Goal: Information Seeking & Learning: Find specific fact

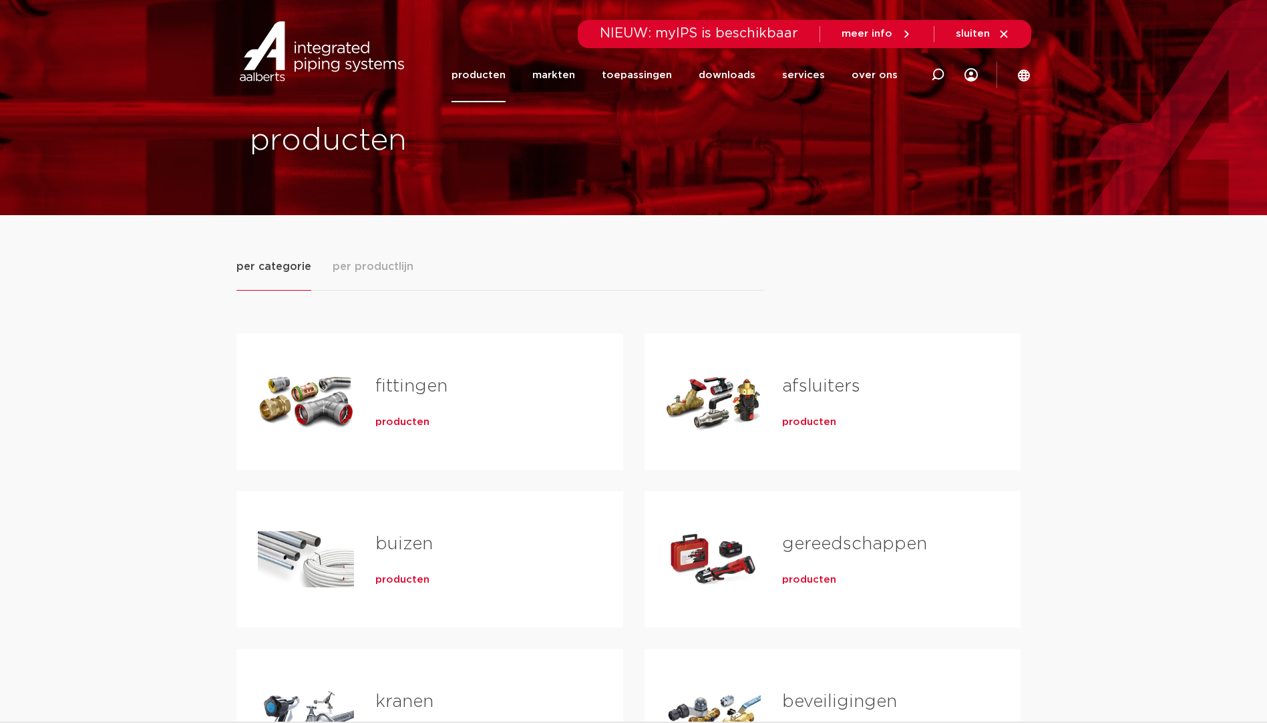
click at [390, 422] on span "producten" at bounding box center [402, 422] width 54 height 13
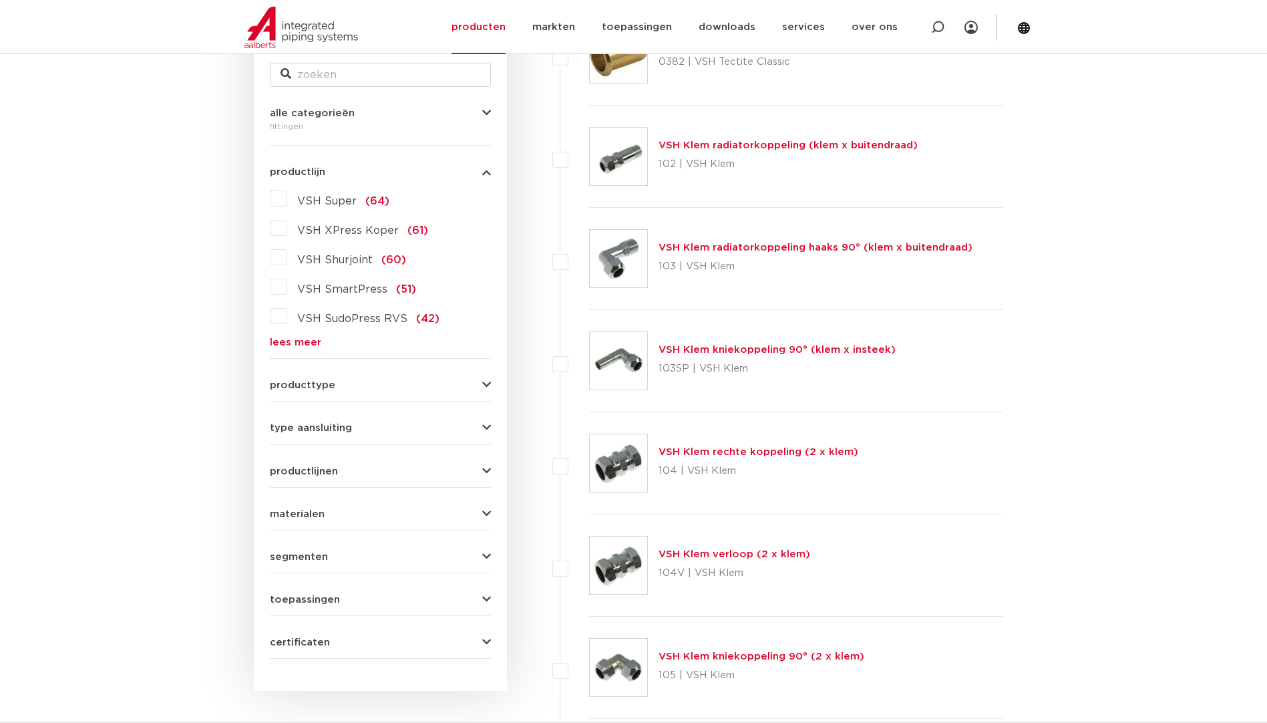
click at [310, 340] on link "lees meer" at bounding box center [380, 342] width 221 height 10
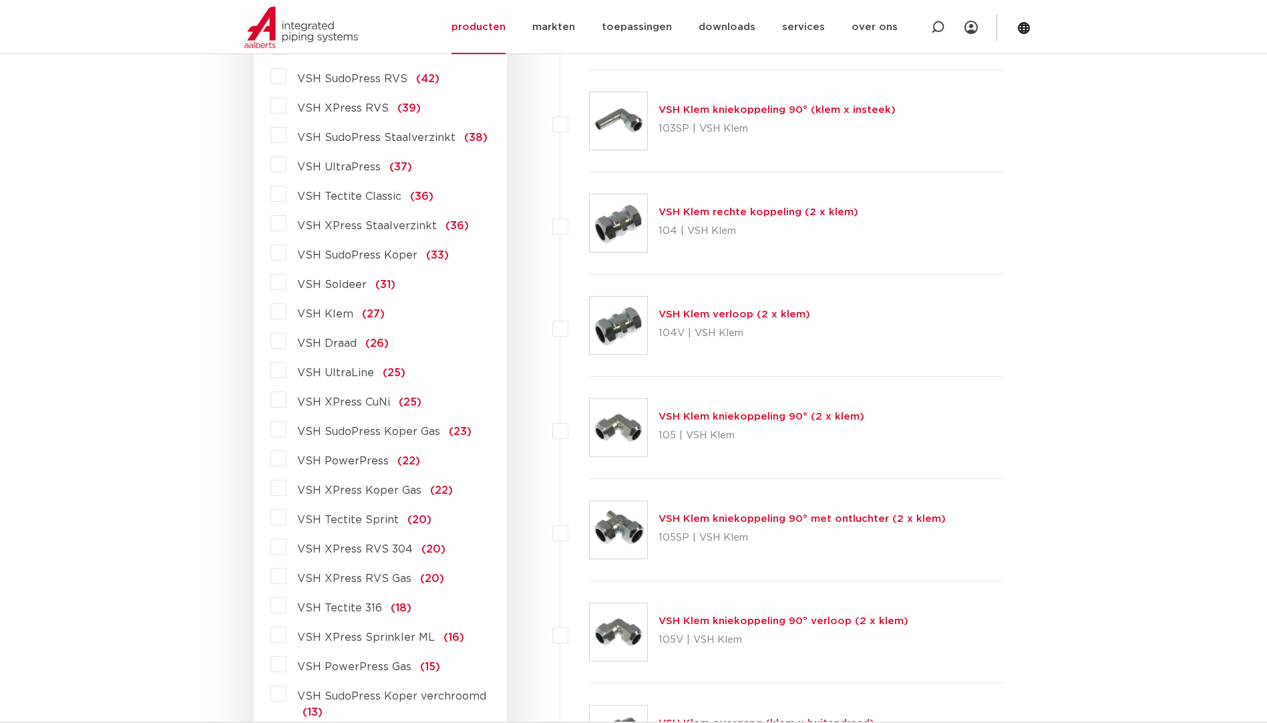
scroll to position [620, 0]
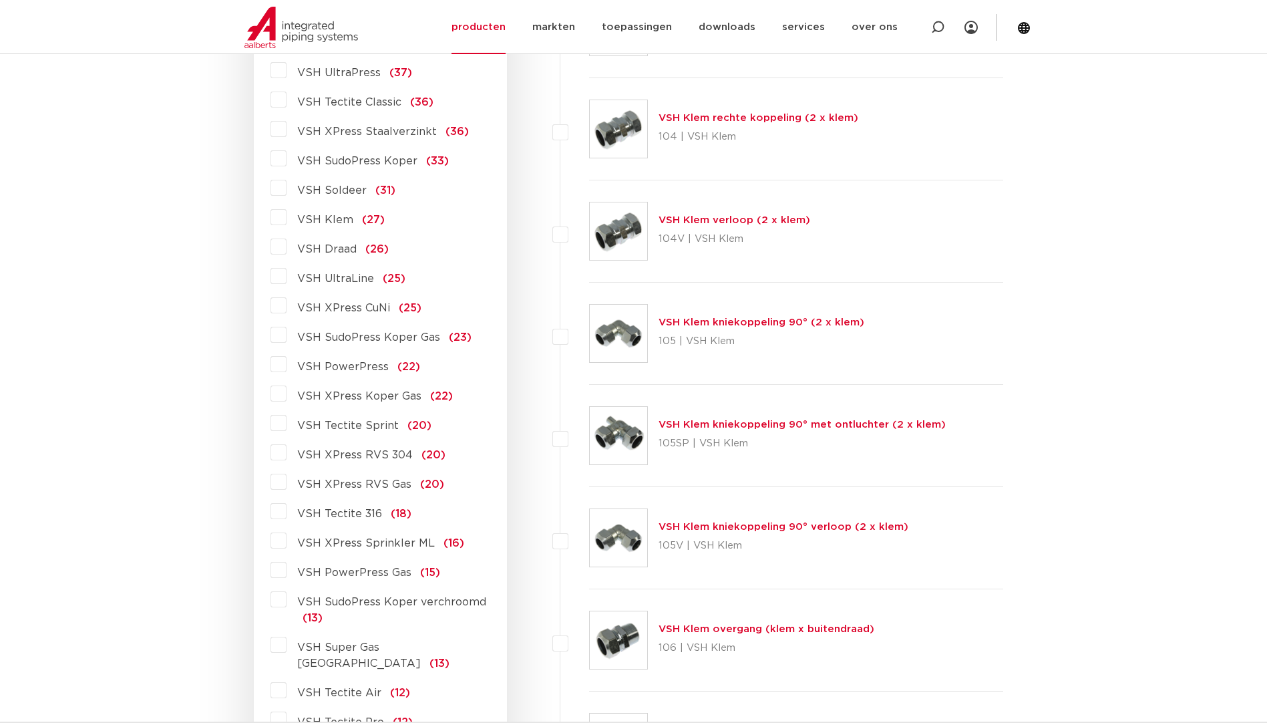
click at [287, 456] on label "VSH XPress RVS 304 (20)" at bounding box center [366, 452] width 159 height 21
click at [0, 0] on input "VSH XPress RVS 304 (20)" at bounding box center [0, 0] width 0 height 0
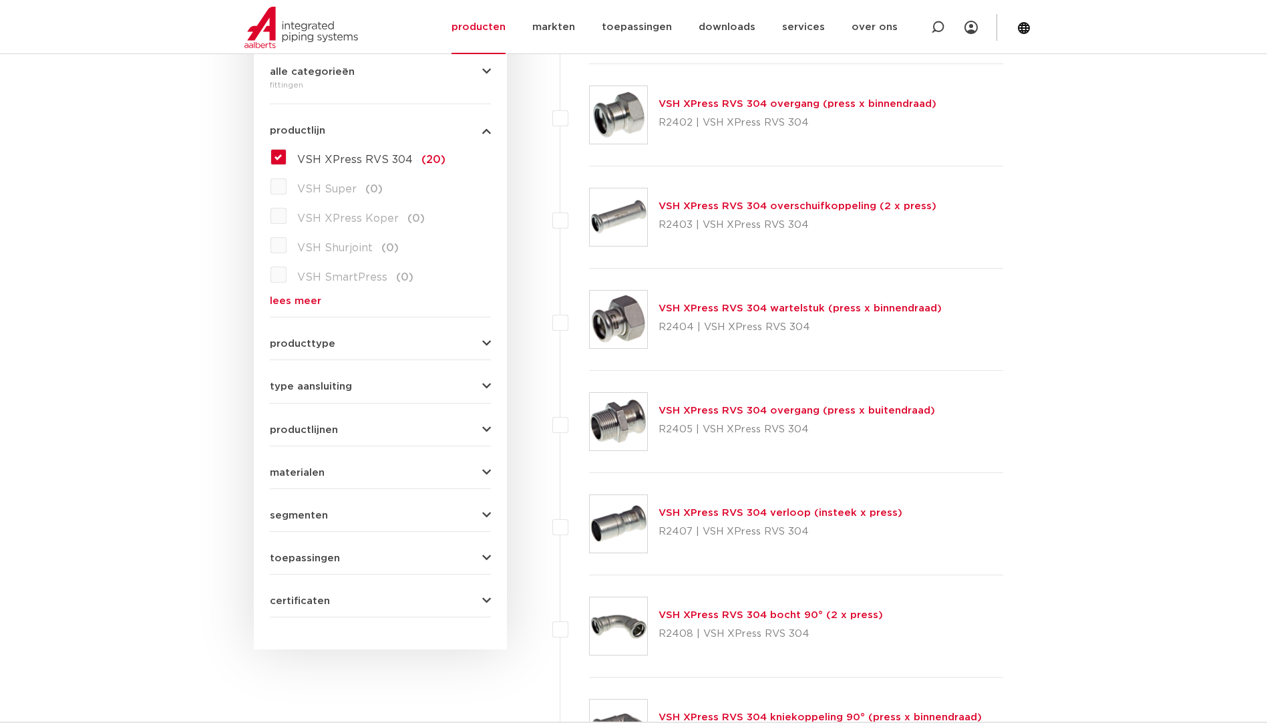
scroll to position [353, 0]
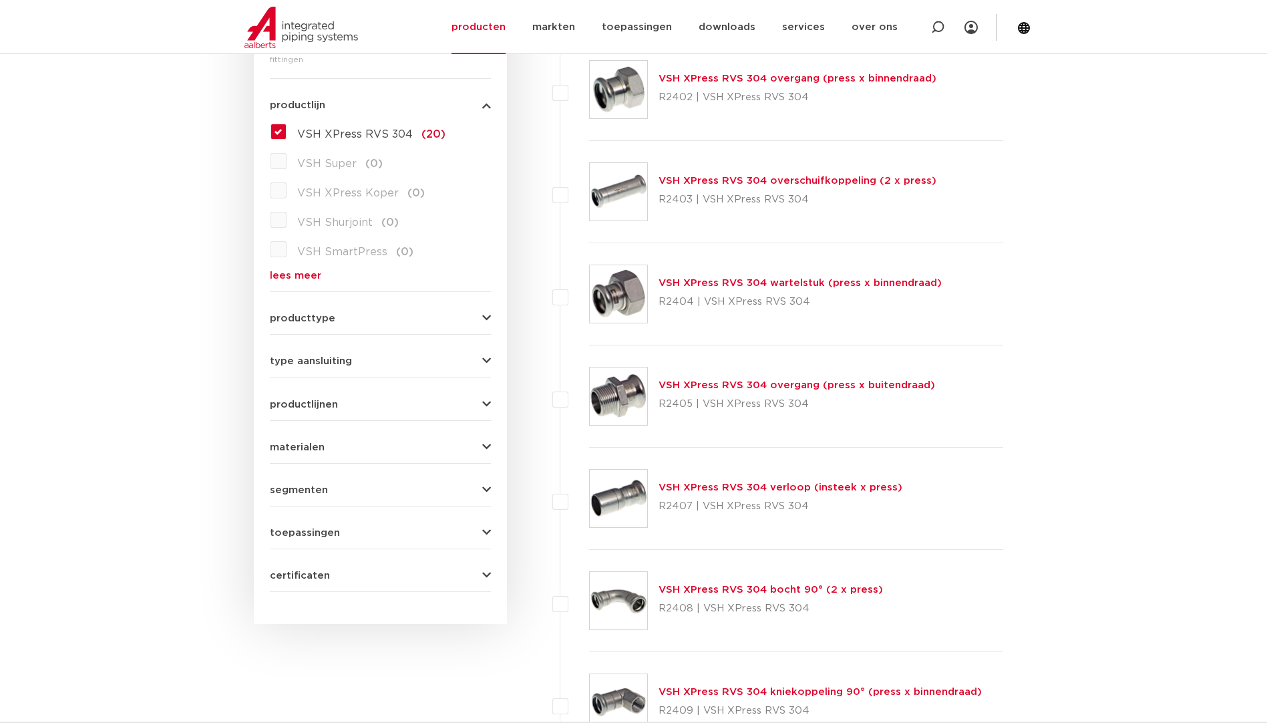
click at [626, 416] on img at bounding box center [618, 395] width 57 height 57
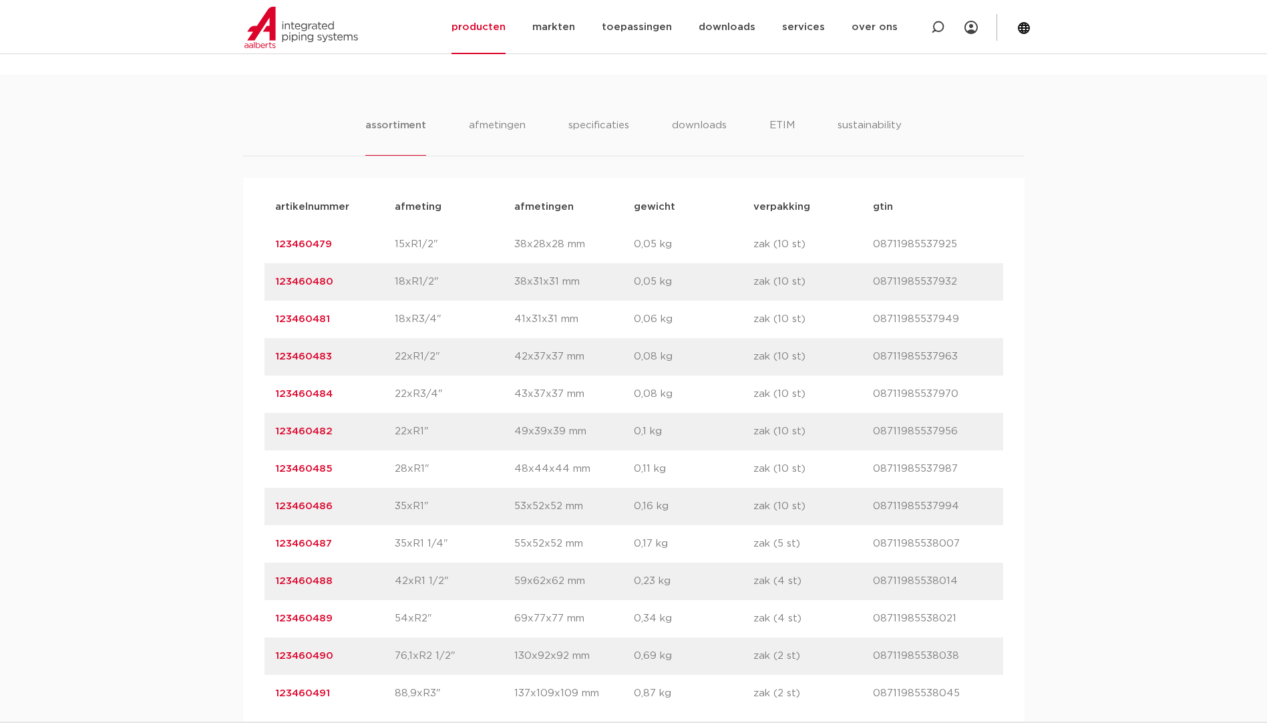
scroll to position [802, 0]
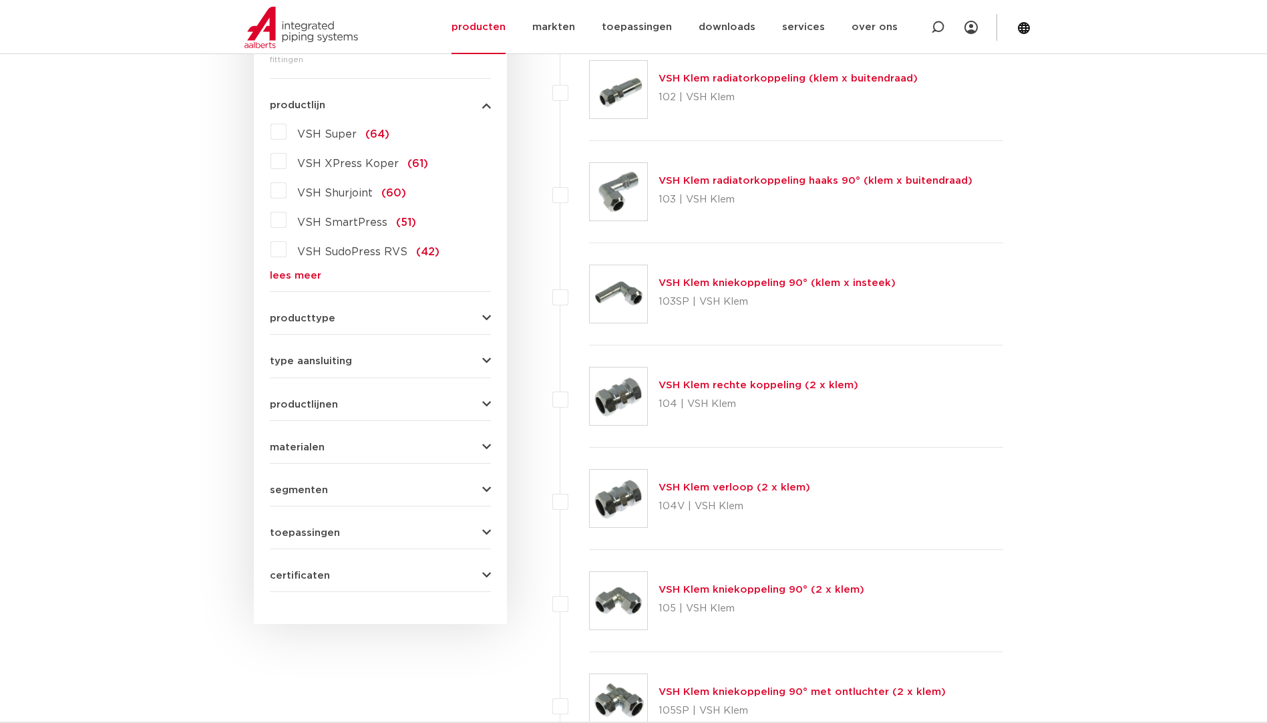
click at [302, 277] on link "lees meer" at bounding box center [380, 276] width 221 height 10
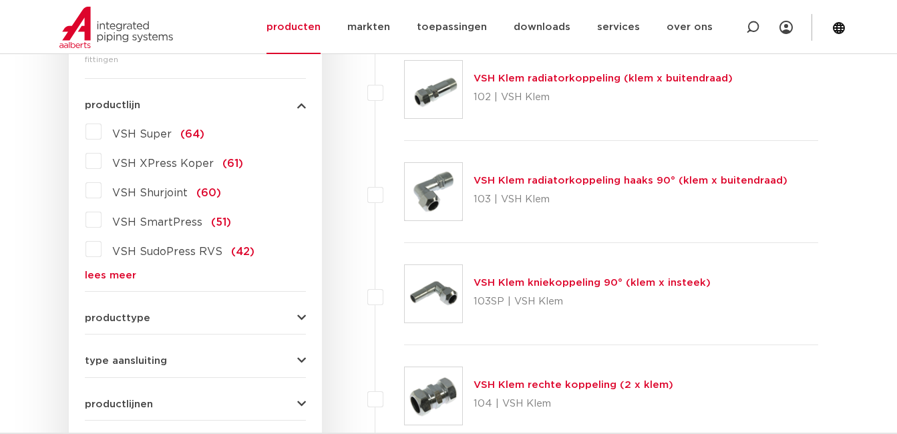
click at [128, 272] on link "lees meer" at bounding box center [195, 276] width 221 height 10
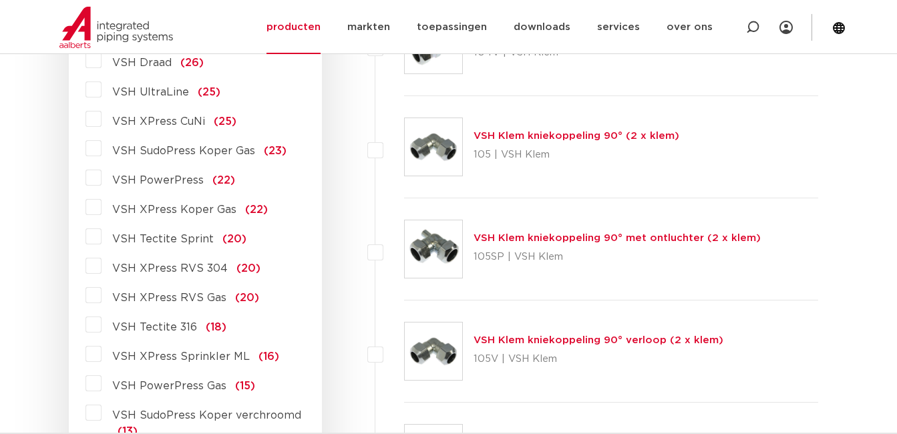
scroll to position [820, 0]
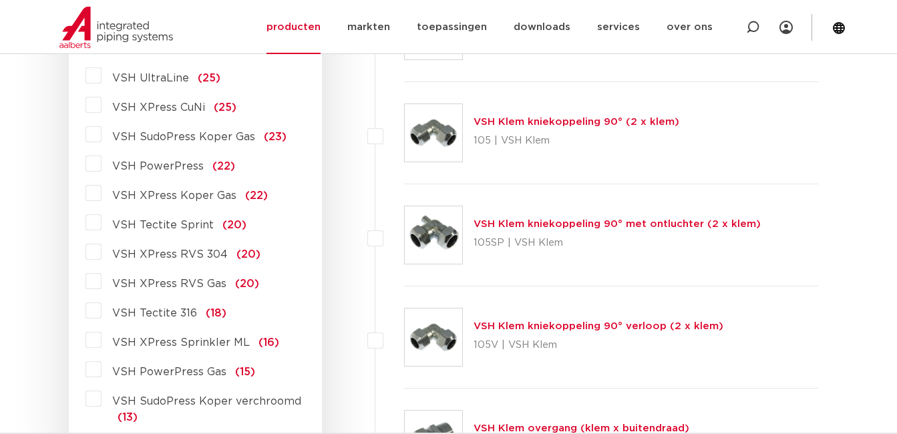
click at [102, 253] on label "VSH XPress RVS 304 (20)" at bounding box center [181, 251] width 159 height 21
click at [0, 0] on input "VSH XPress RVS 304 (20)" at bounding box center [0, 0] width 0 height 0
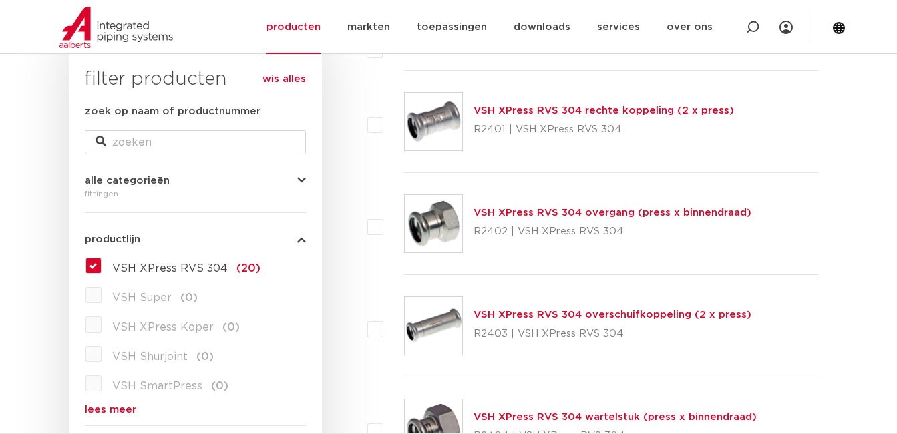
scroll to position [152, 0]
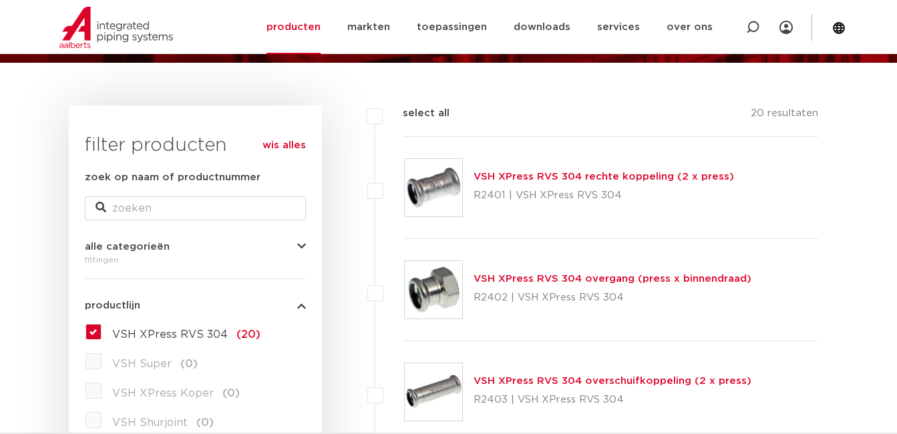
click at [435, 303] on img at bounding box center [433, 289] width 57 height 57
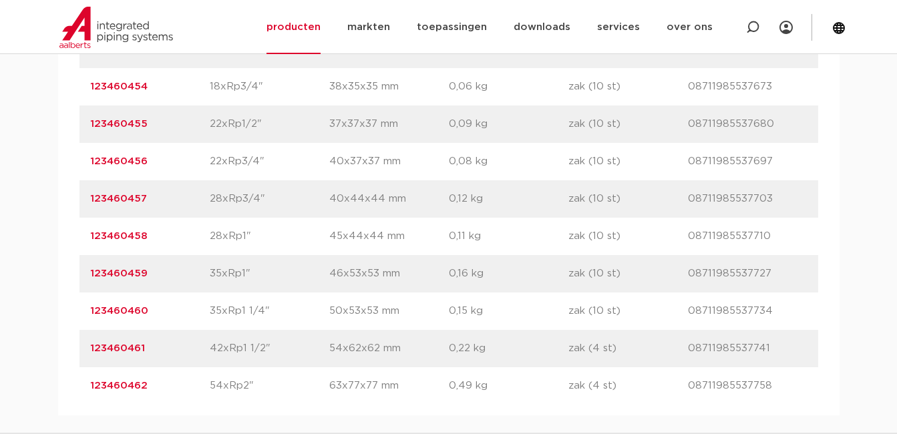
scroll to position [1069, 0]
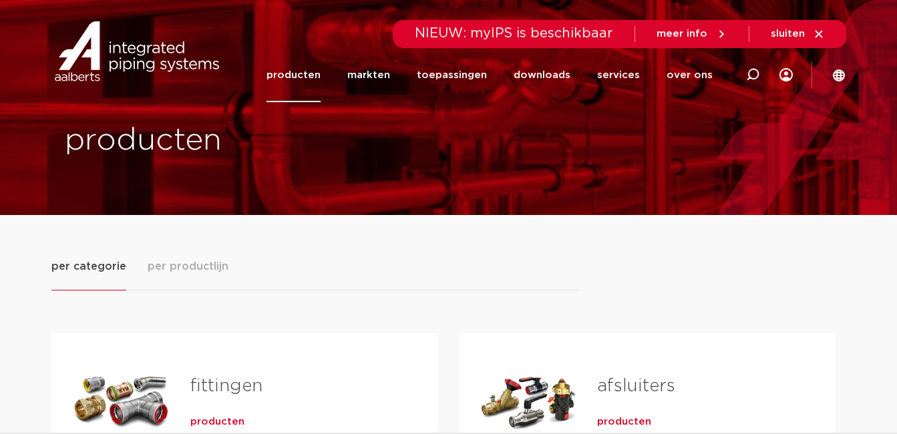
scroll to position [265, 0]
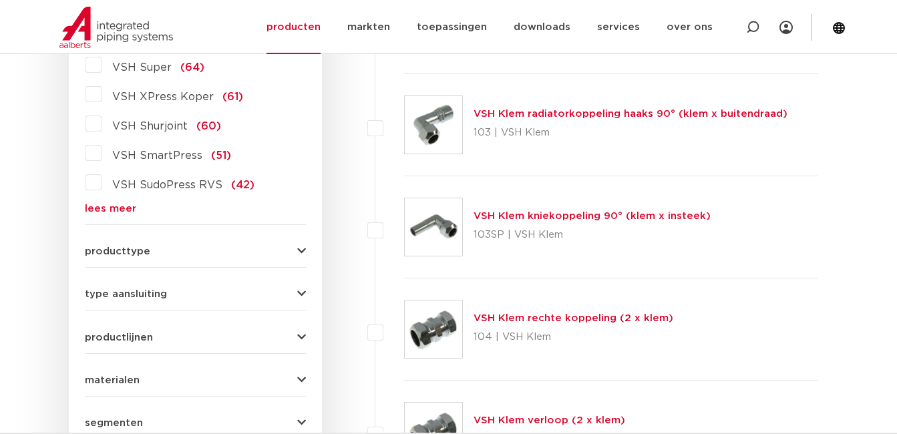
click at [128, 209] on link "lees meer" at bounding box center [195, 209] width 221 height 10
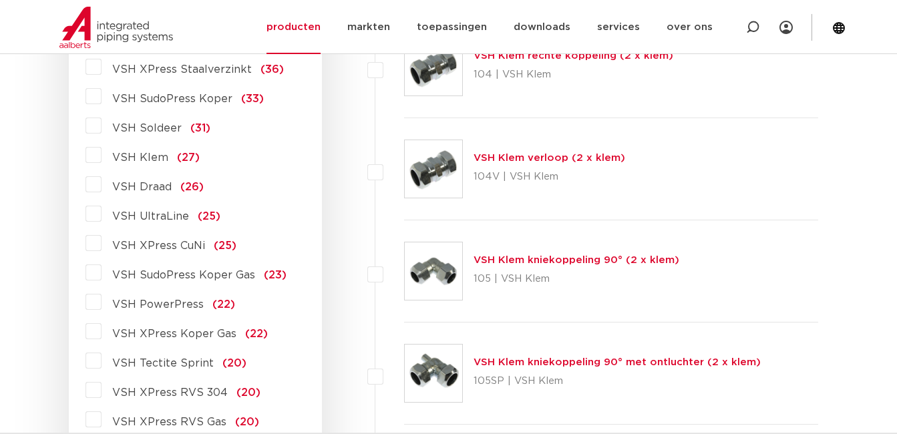
scroll to position [687, 0]
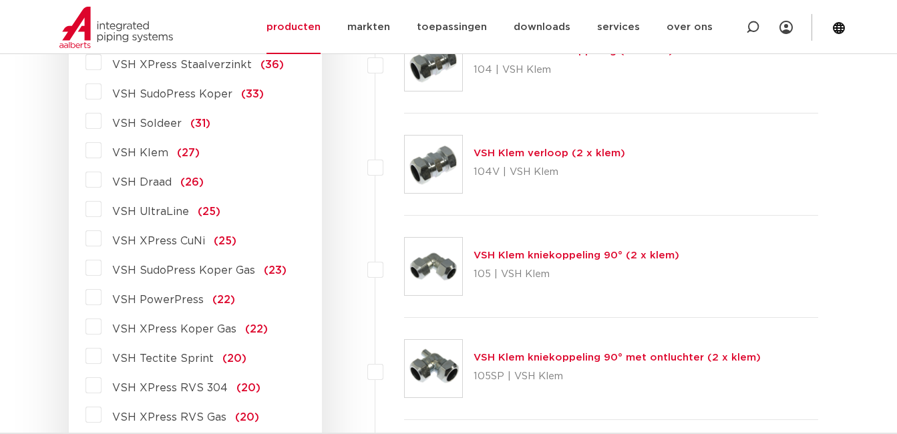
click at [102, 386] on label "VSH XPress RVS 304 (20)" at bounding box center [181, 385] width 159 height 21
click at [0, 0] on input "VSH XPress RVS 304 (20)" at bounding box center [0, 0] width 0 height 0
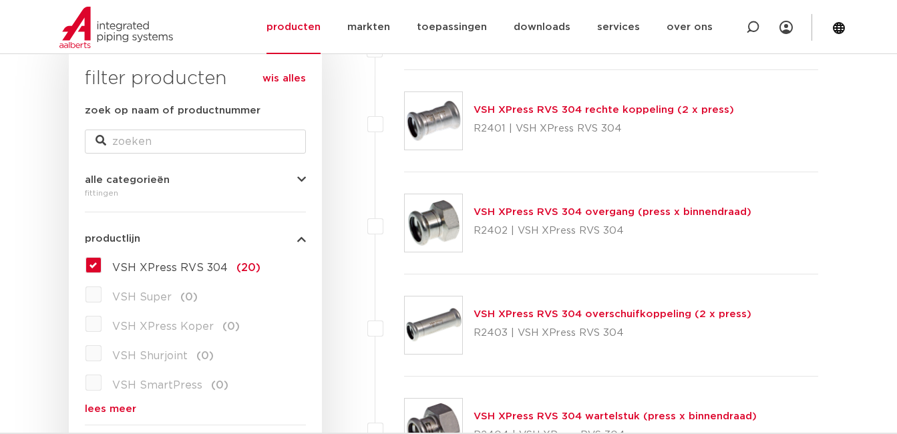
scroll to position [152, 0]
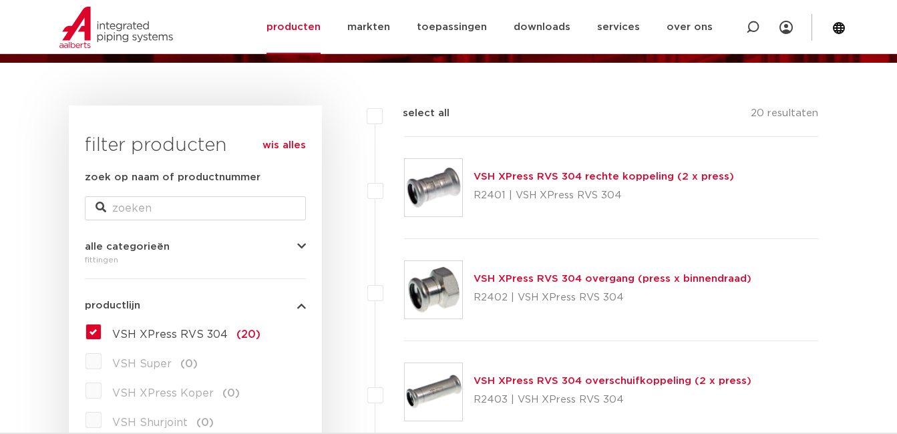
click at [440, 198] on img at bounding box center [433, 187] width 57 height 57
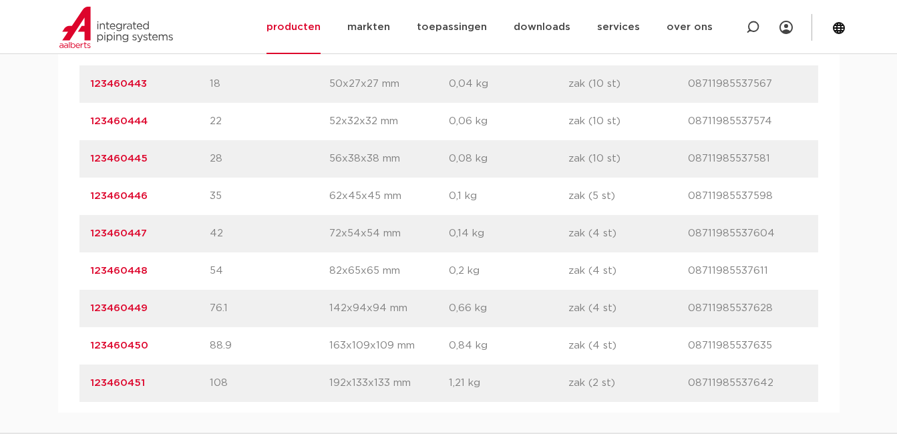
scroll to position [1002, 0]
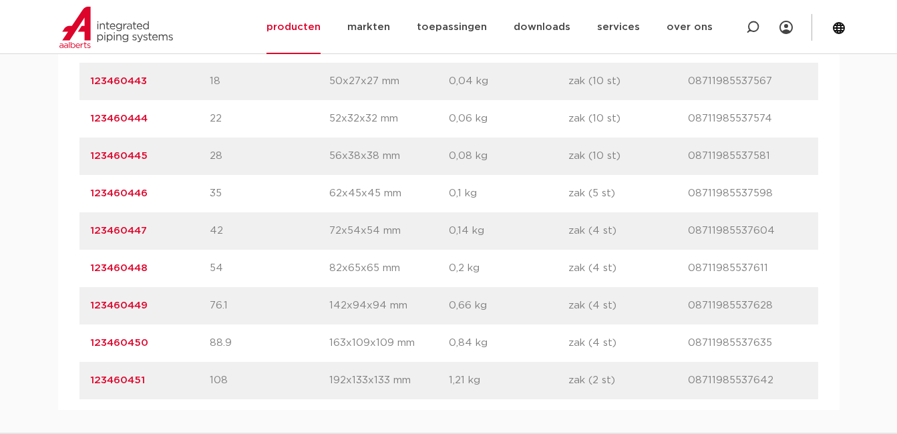
drag, startPoint x: 96, startPoint y: 193, endPoint x: 174, endPoint y: 200, distance: 78.5
click at [174, 200] on div "artikelnummer 123460446 afmeting 35 afmetingen 62x45x45 mm gewicht 0,1 kg verpa…" at bounding box center [449, 193] width 739 height 37
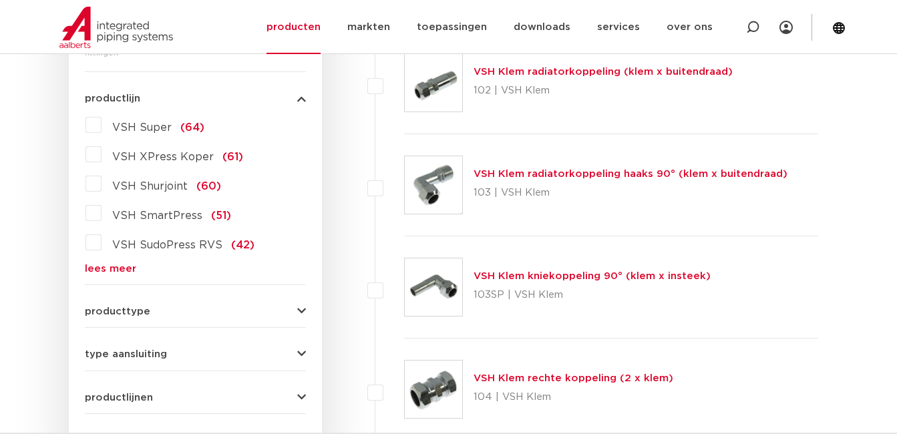
scroll to position [353, 0]
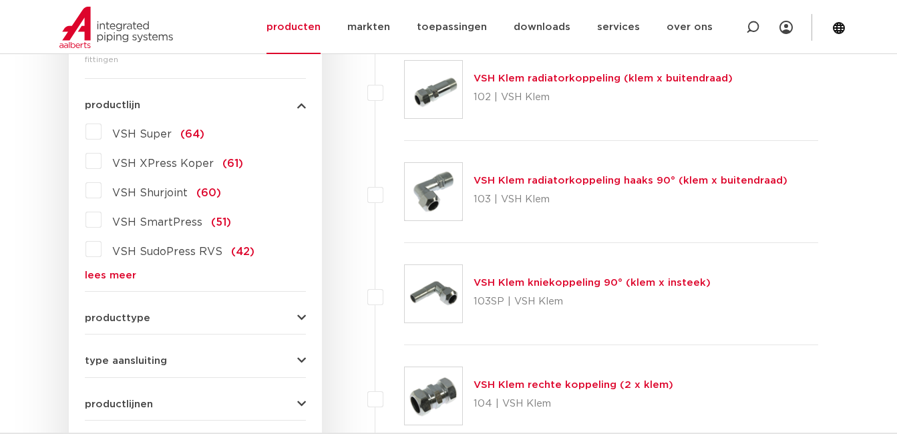
click at [131, 272] on link "lees meer" at bounding box center [195, 276] width 221 height 10
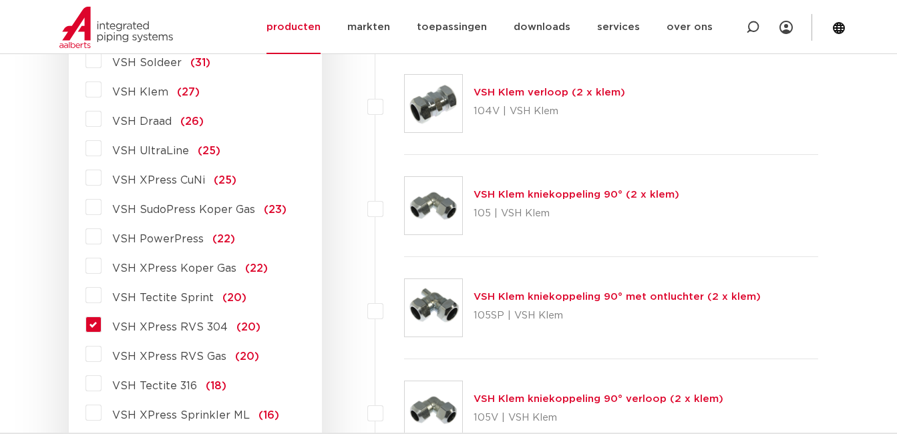
scroll to position [754, 0]
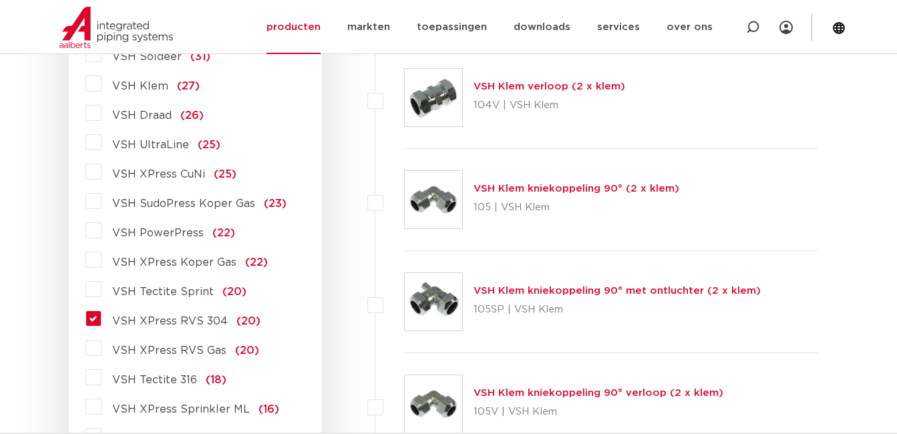
click at [102, 319] on label "VSH XPress RVS 304 (20)" at bounding box center [181, 318] width 159 height 21
click at [0, 0] on input "VSH XPress RVS 304 (20)" at bounding box center [0, 0] width 0 height 0
click at [102, 319] on label "VSH XPress RVS 304 (20)" at bounding box center [181, 318] width 159 height 21
click at [0, 0] on input "VSH XPress RVS 304 (20)" at bounding box center [0, 0] width 0 height 0
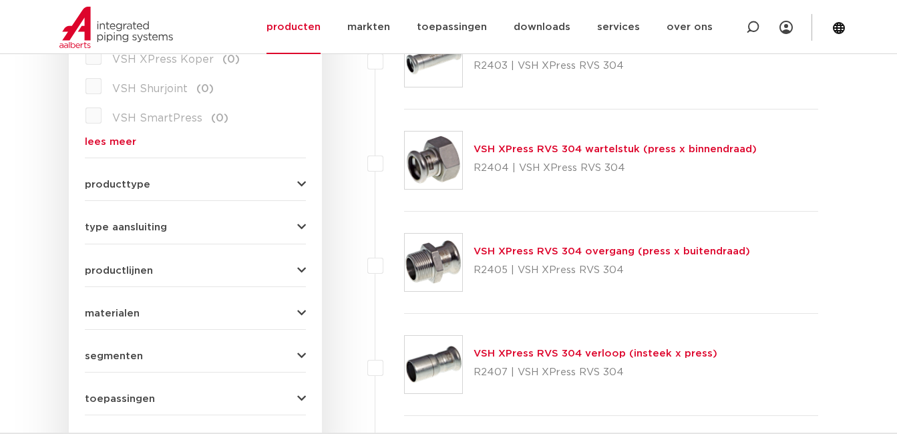
click at [436, 269] on img at bounding box center [433, 262] width 57 height 57
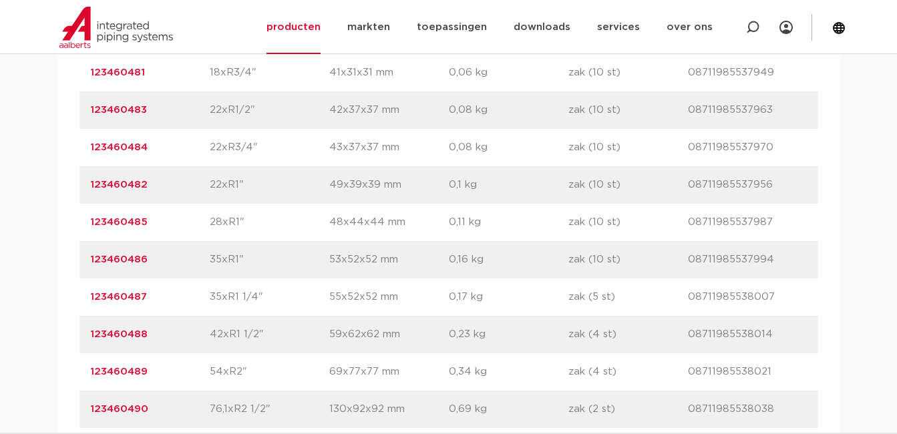
scroll to position [1069, 0]
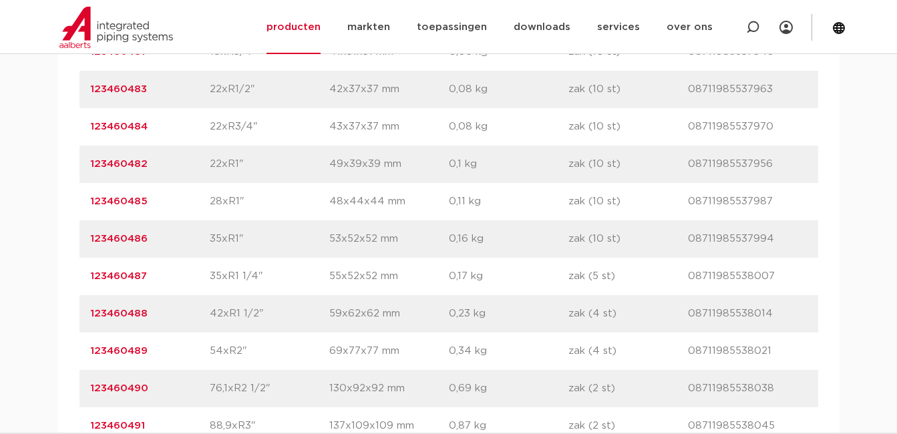
drag, startPoint x: 86, startPoint y: 282, endPoint x: 159, endPoint y: 287, distance: 73.0
click at [159, 287] on div "artikelnummer 123460487 afmeting 35xR1 1/4" [GEOGRAPHIC_DATA] 55x52x52 mm gewic…" at bounding box center [449, 276] width 739 height 37
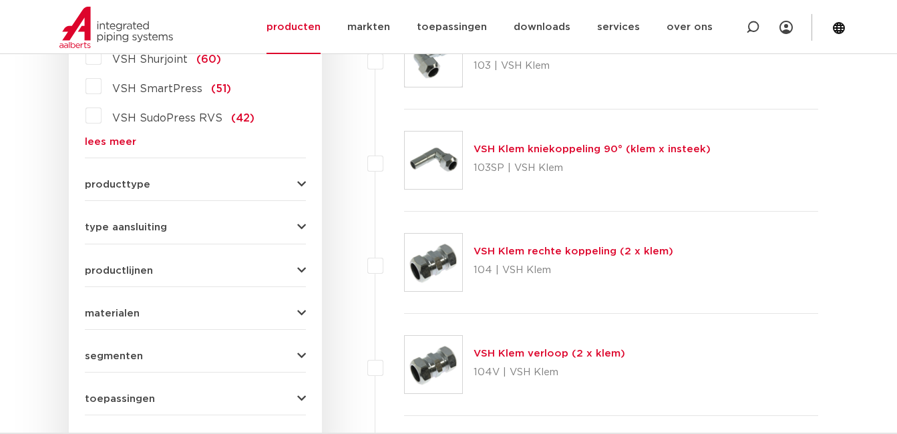
click at [120, 142] on link "lees meer" at bounding box center [195, 142] width 221 height 10
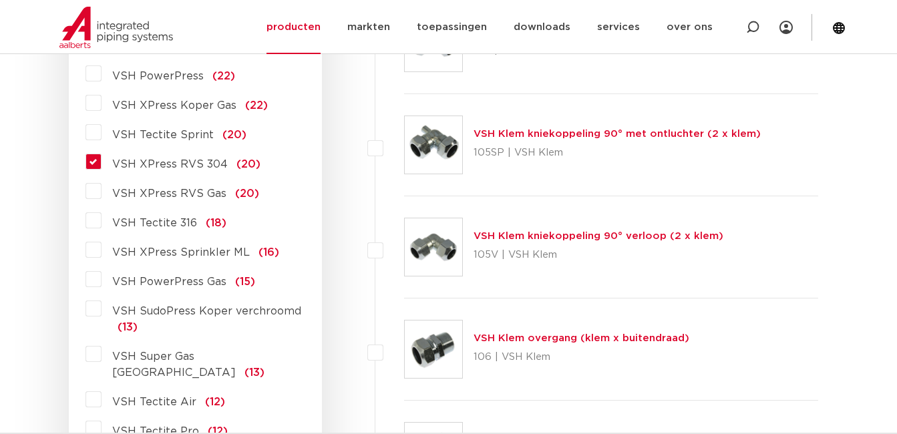
scroll to position [935, 0]
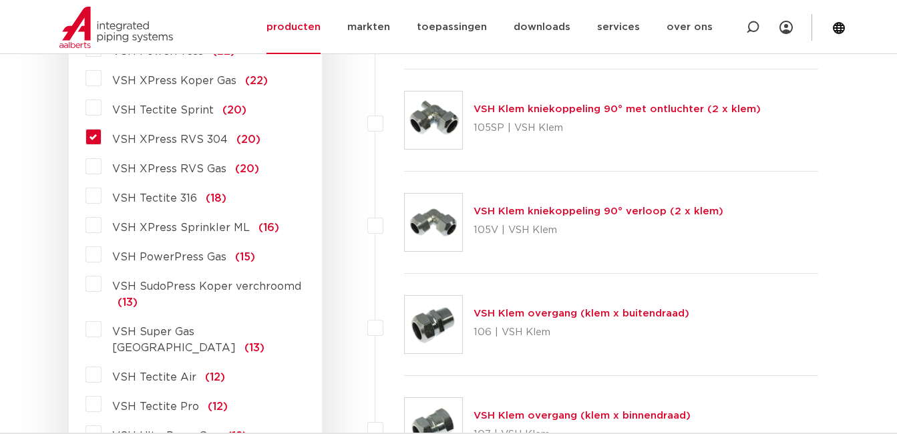
click at [102, 135] on label "VSH XPress RVS 304 (20)" at bounding box center [181, 136] width 159 height 21
click at [0, 0] on input "VSH XPress RVS 304 (20)" at bounding box center [0, 0] width 0 height 0
click at [102, 135] on label "VSH XPress RVS 304 (20)" at bounding box center [181, 136] width 159 height 21
click at [0, 0] on input "VSH XPress RVS 304 (20)" at bounding box center [0, 0] width 0 height 0
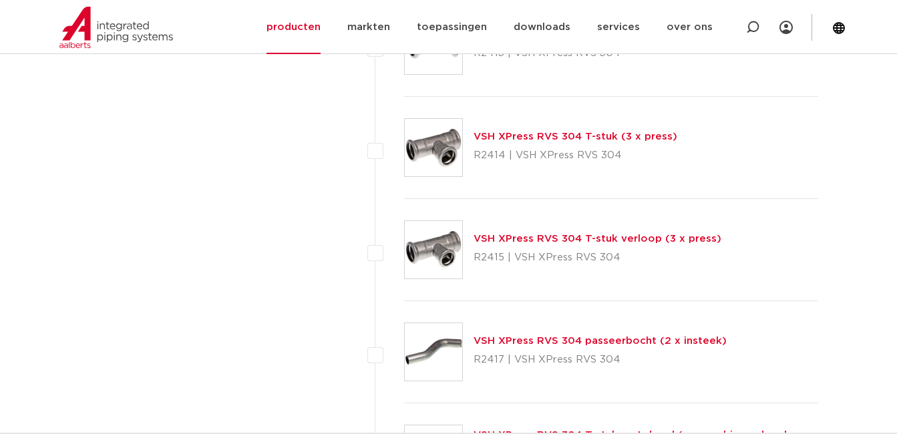
scroll to position [1336, 0]
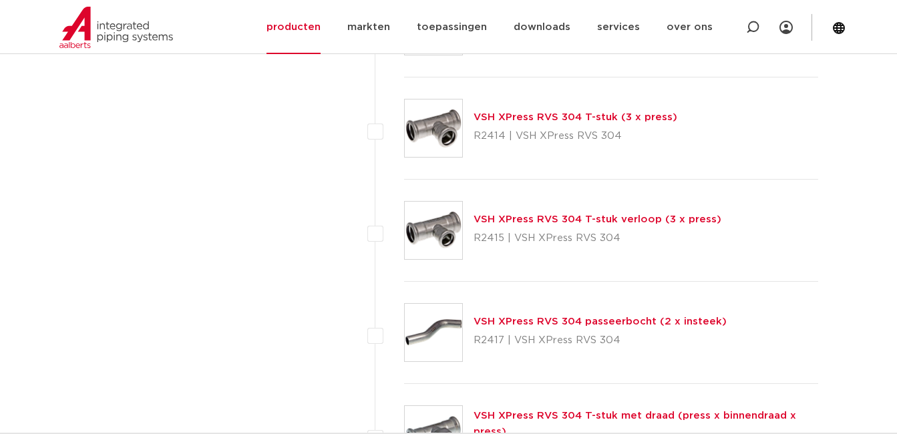
click at [444, 138] on img at bounding box center [433, 128] width 57 height 57
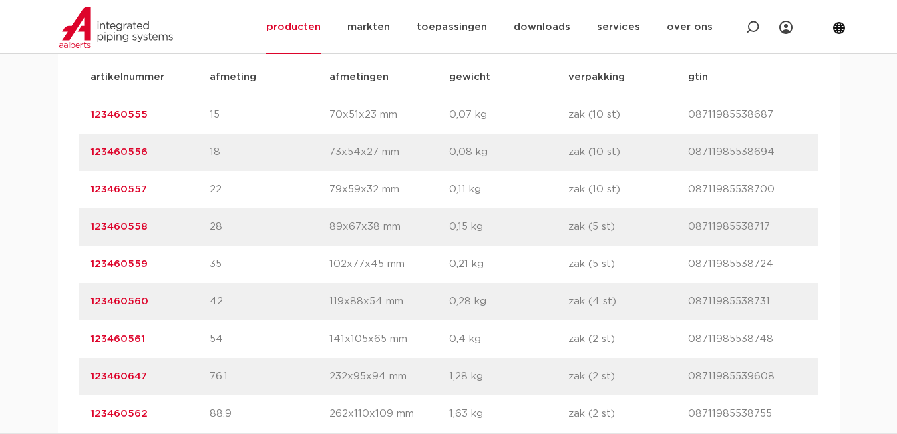
scroll to position [935, 0]
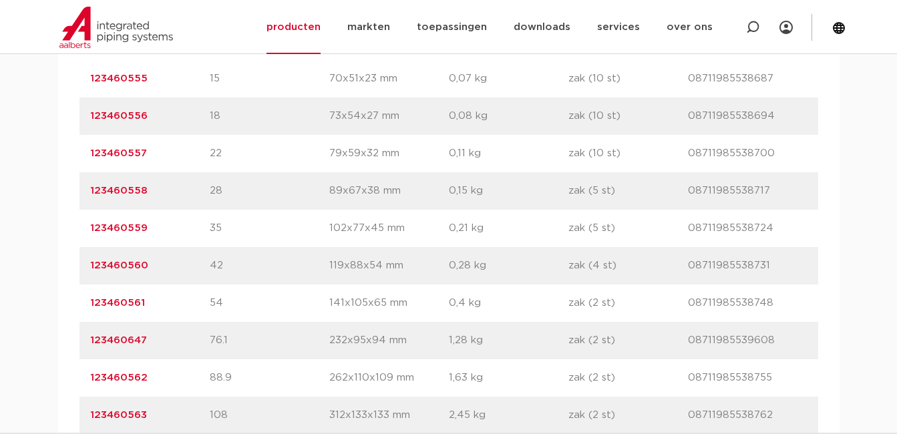
drag, startPoint x: 81, startPoint y: 228, endPoint x: 226, endPoint y: 234, distance: 145.1
click at [226, 234] on div "artikelnummer 123460559 afmeting 35 [GEOGRAPHIC_DATA] 102x77x45 mm gewicht 0,21…" at bounding box center [449, 228] width 739 height 37
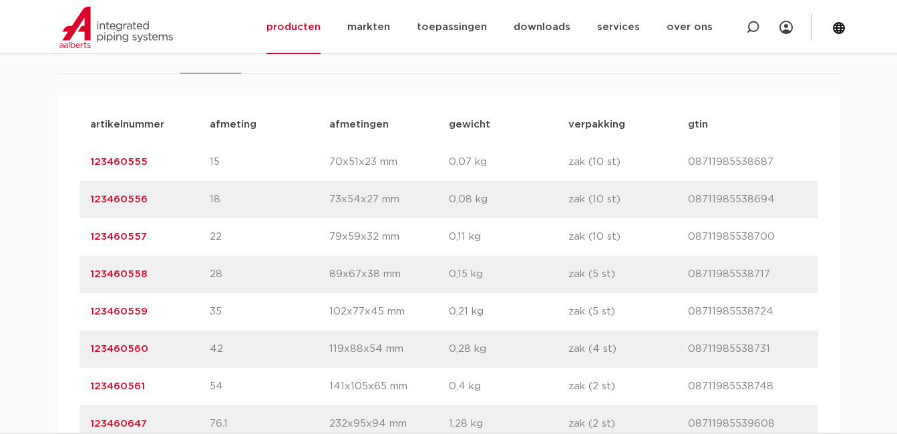
scroll to position [869, 0]
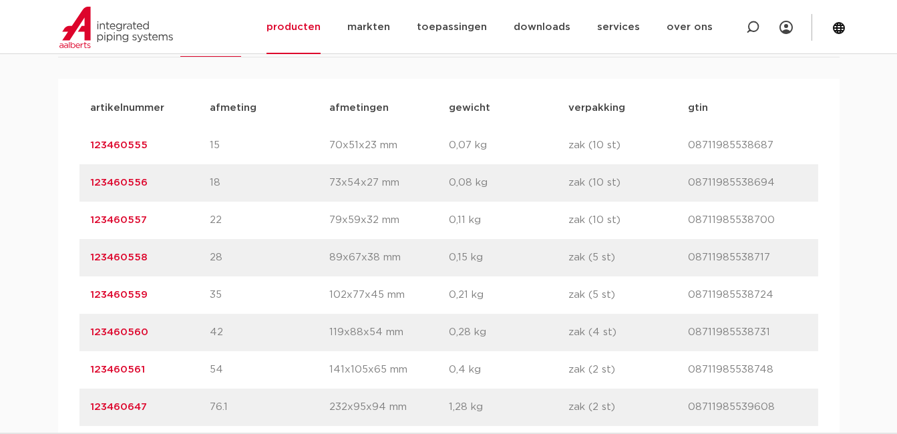
drag, startPoint x: 107, startPoint y: 220, endPoint x: 174, endPoint y: 221, distance: 67.5
click at [174, 221] on div "artikelnummer 123460557 afmeting 22 afmetingen 79x59x32 mm gewicht 0,11 kg verp…" at bounding box center [449, 220] width 739 height 37
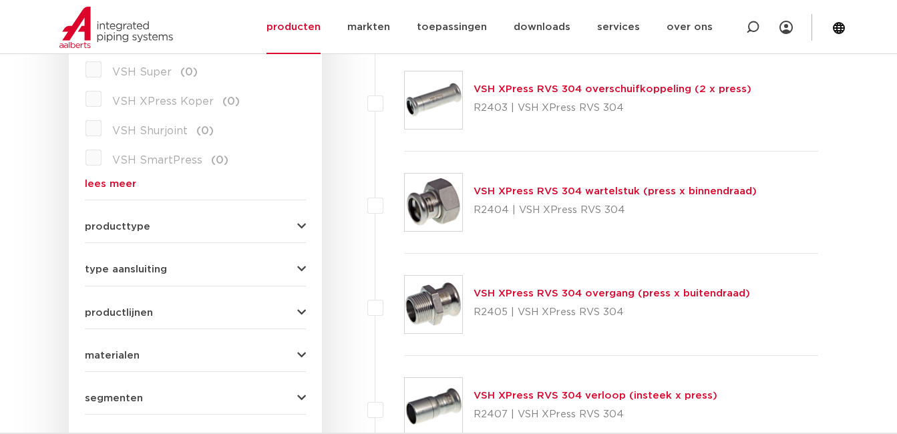
scroll to position [468, 0]
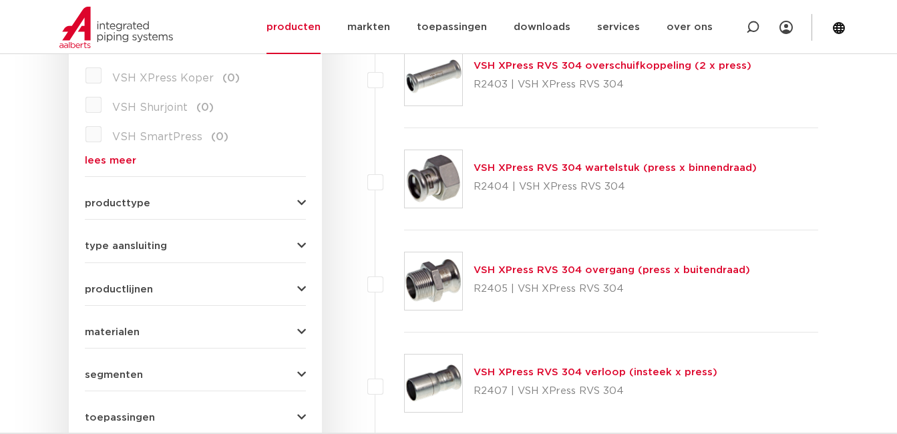
click at [438, 277] on img at bounding box center [433, 281] width 57 height 57
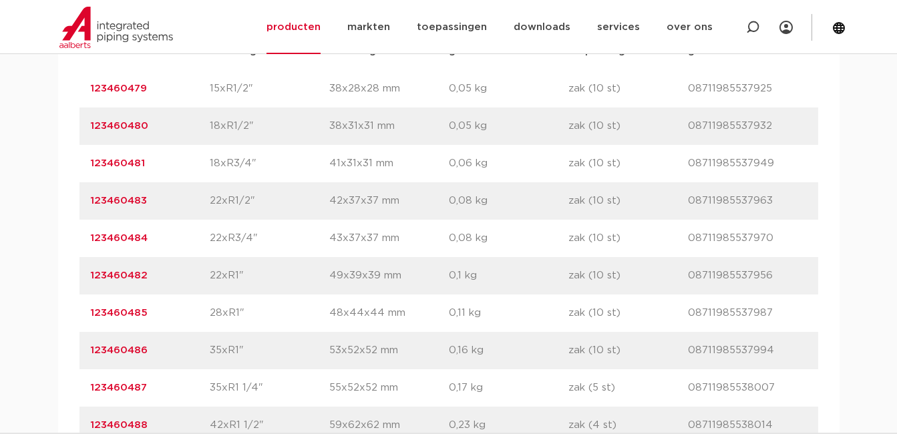
scroll to position [1002, 0]
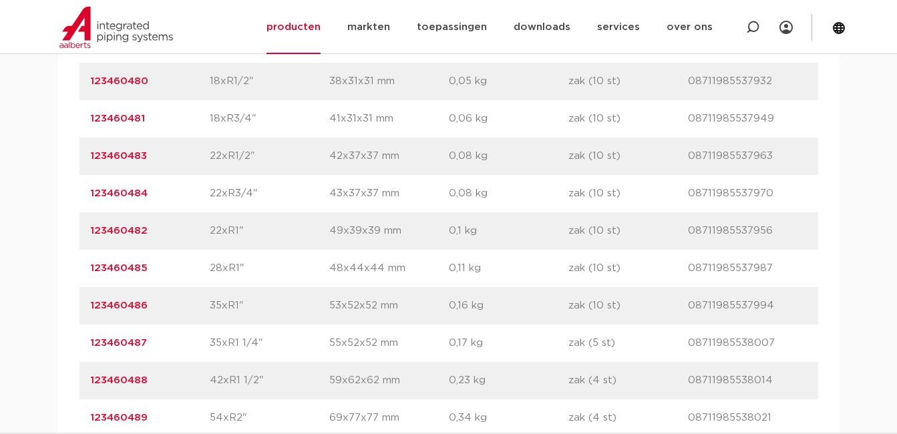
drag, startPoint x: 78, startPoint y: 152, endPoint x: 162, endPoint y: 171, distance: 86.4
click at [162, 171] on div "artikelnummer afmeting [GEOGRAPHIC_DATA] gewicht verpakking gtin artikelnummer …" at bounding box center [449, 249] width 782 height 545
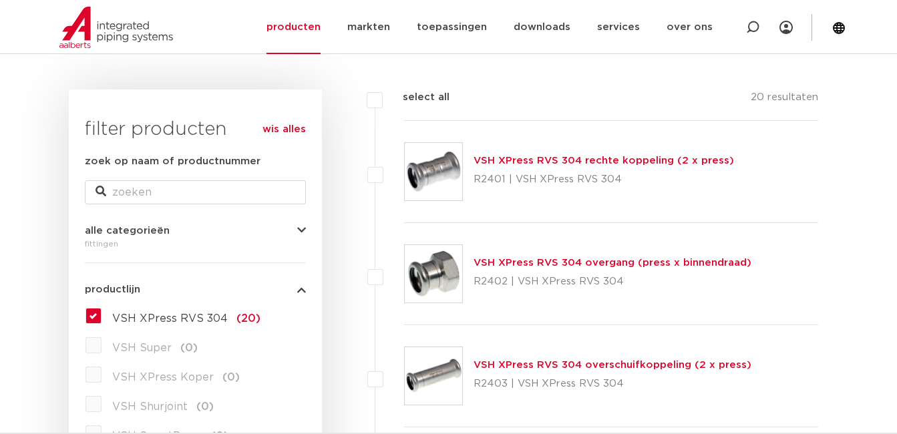
scroll to position [200, 0]
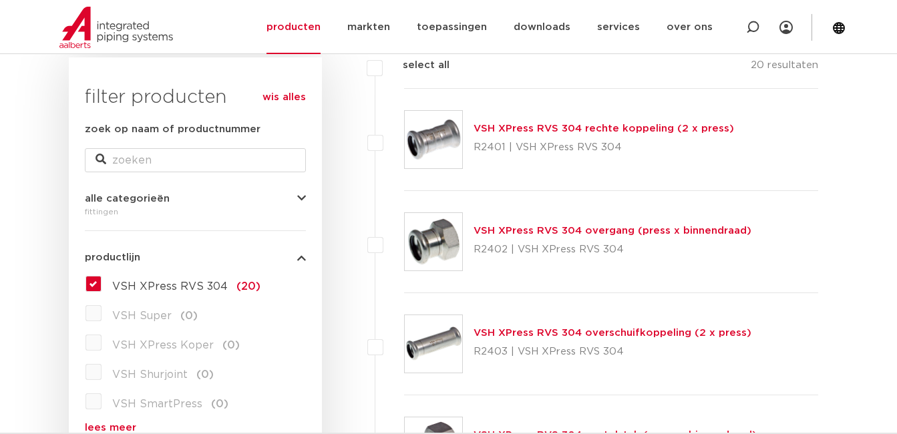
click at [445, 139] on img at bounding box center [433, 139] width 57 height 57
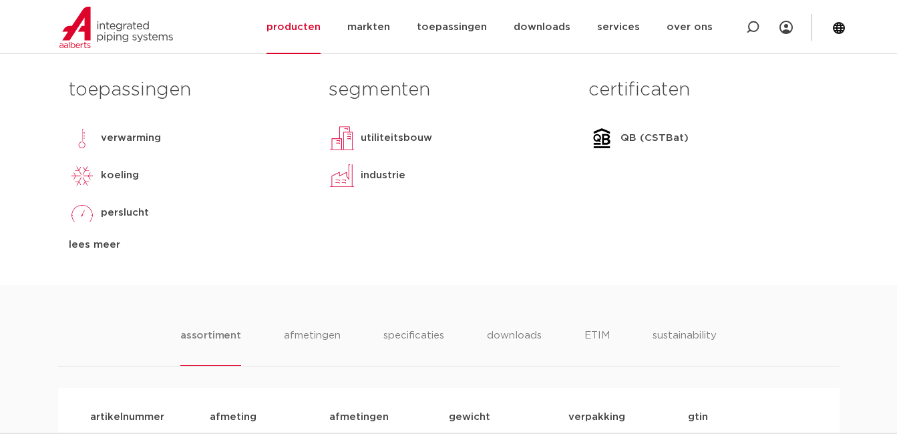
scroll to position [735, 0]
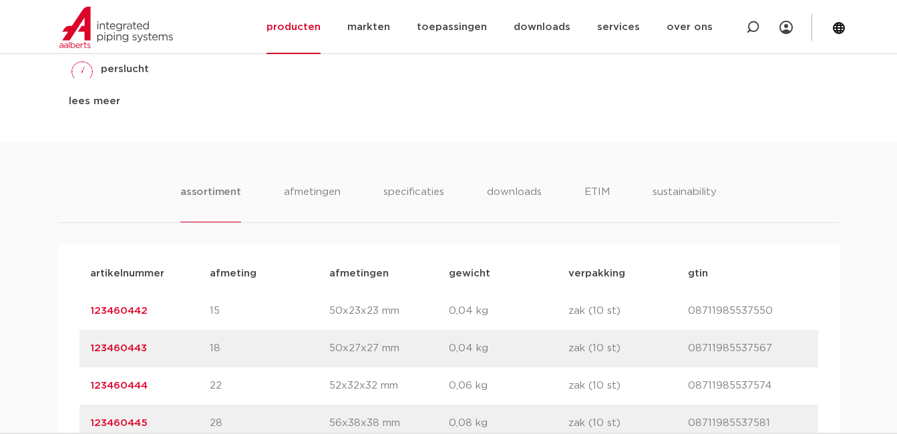
drag, startPoint x: 90, startPoint y: 383, endPoint x: 205, endPoint y: 391, distance: 115.2
click at [205, 391] on div "artikelnummer 123460444 afmeting 22 [GEOGRAPHIC_DATA] 52x32x32 mm gewicht 0,06 …" at bounding box center [449, 385] width 739 height 37
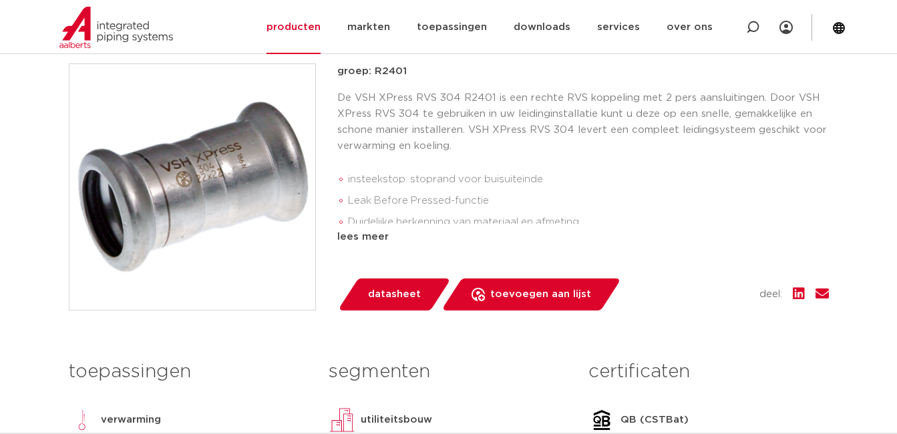
scroll to position [267, 0]
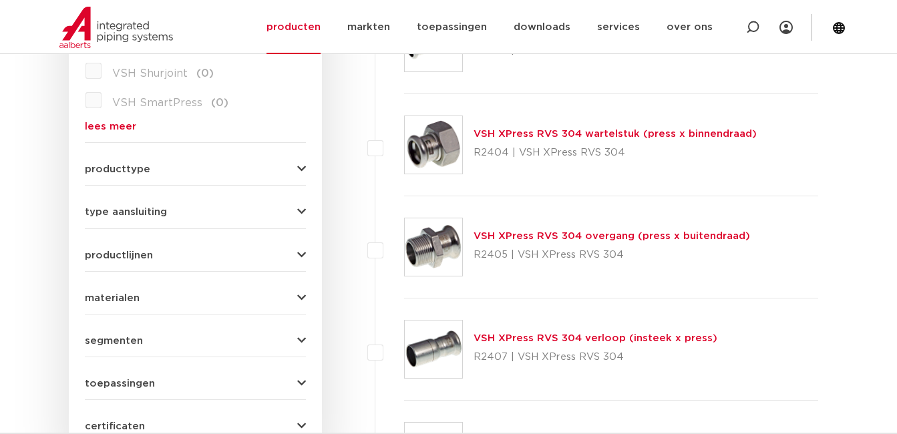
scroll to position [534, 0]
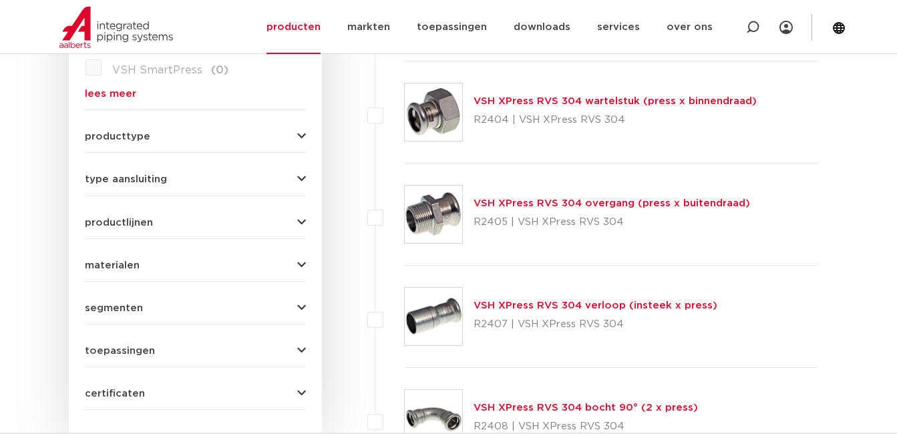
click at [432, 222] on img at bounding box center [433, 214] width 57 height 57
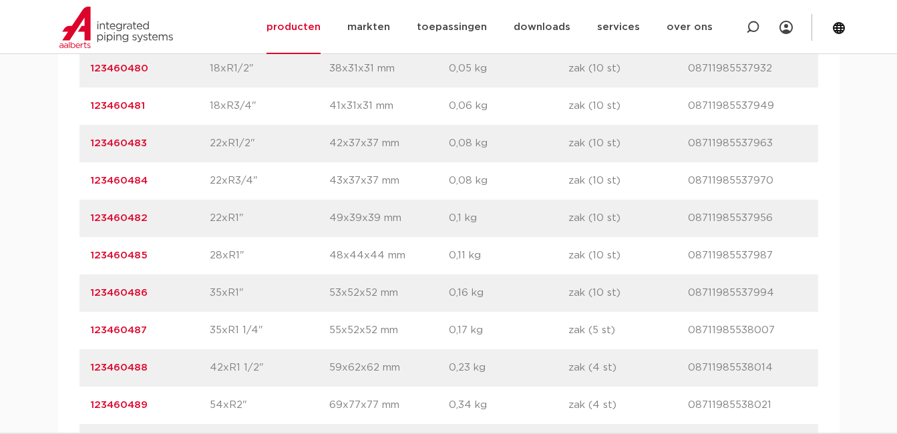
scroll to position [1069, 0]
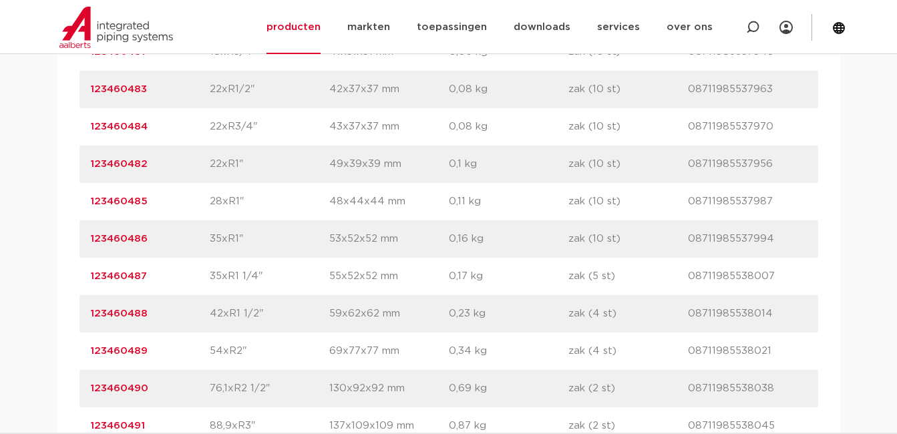
drag, startPoint x: 108, startPoint y: 316, endPoint x: 187, endPoint y: 328, distance: 80.4
click at [187, 328] on div "artikelnummer 123460488 afmeting 42xR1 1/2" afmetingen 59x62x62 mm gewicht 0,23…" at bounding box center [449, 313] width 739 height 37
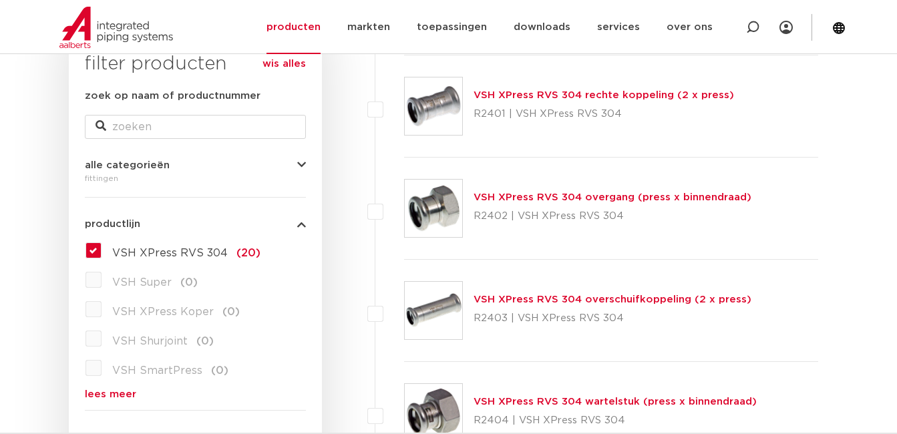
scroll to position [200, 0]
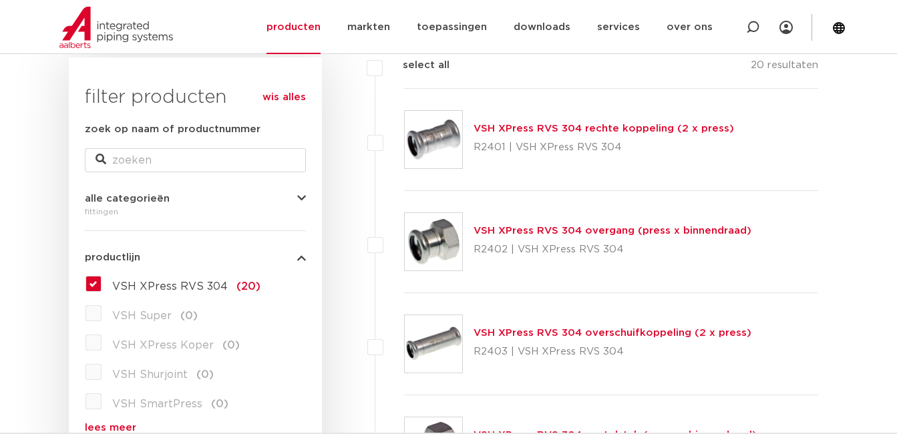
click at [450, 243] on img at bounding box center [433, 241] width 57 height 57
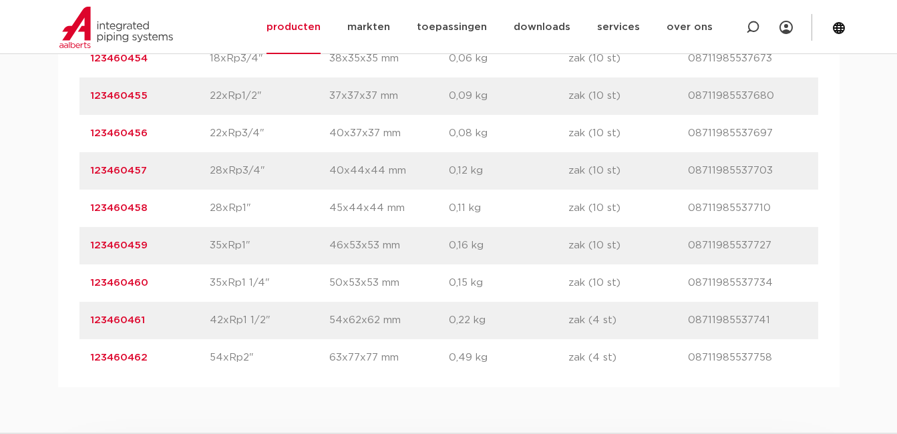
scroll to position [1069, 0]
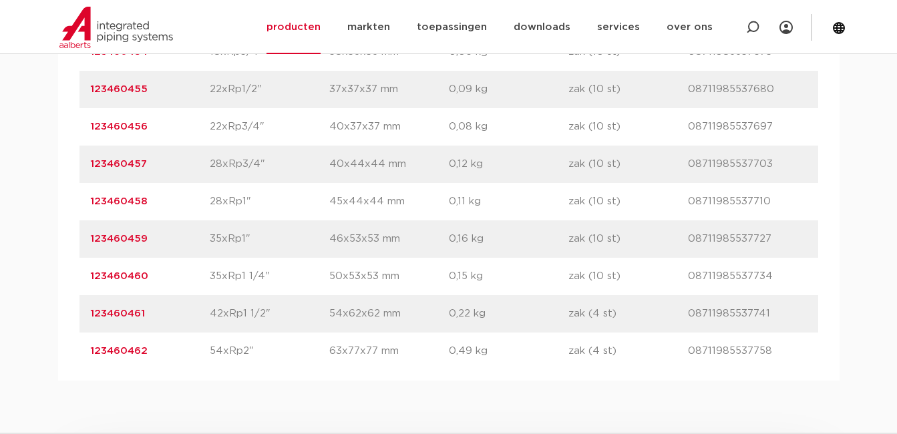
drag, startPoint x: 86, startPoint y: 373, endPoint x: 167, endPoint y: 323, distance: 95.7
click at [167, 323] on div "artikelnummer 123460461 afmeting 42xRp1 1/2" afmetingen 54x62x62 mm gewicht 0,2…" at bounding box center [449, 313] width 739 height 37
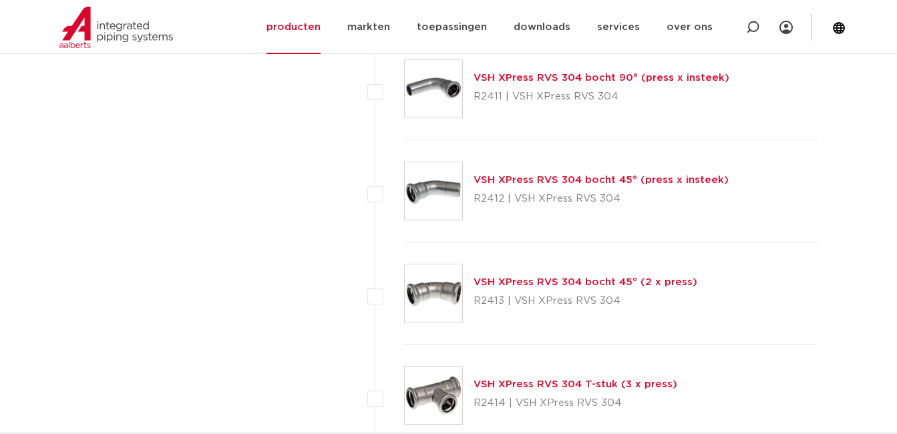
scroll to position [1136, 0]
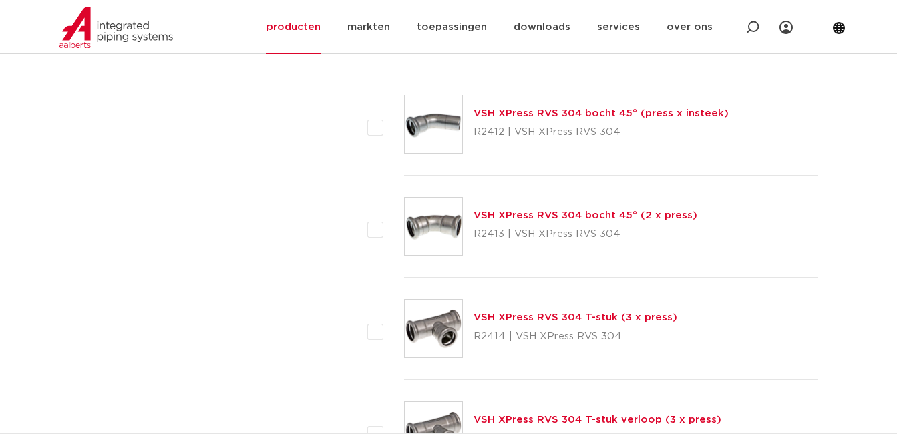
click at [444, 327] on img at bounding box center [433, 328] width 57 height 57
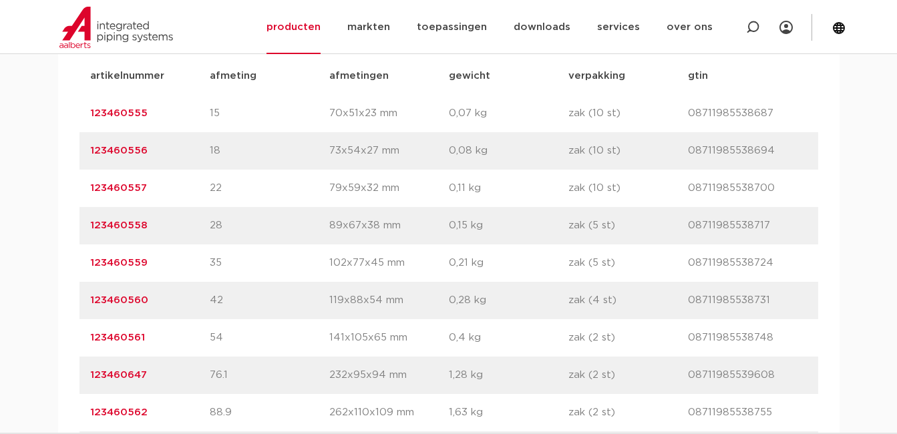
scroll to position [935, 0]
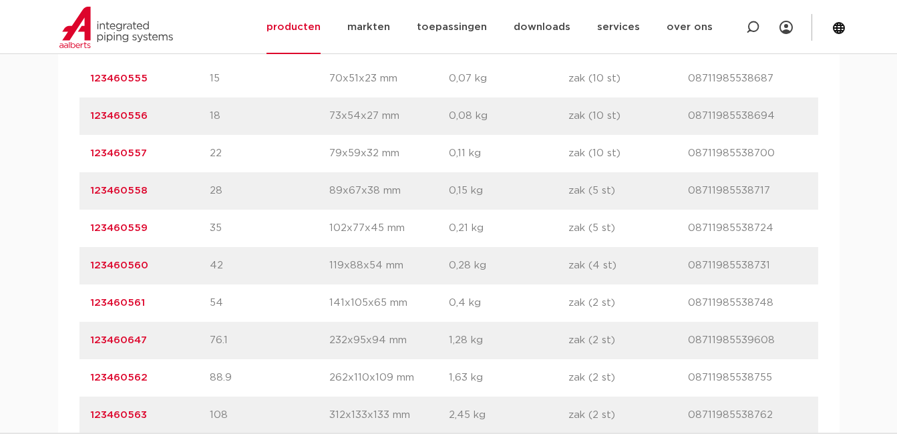
drag, startPoint x: 92, startPoint y: 263, endPoint x: 191, endPoint y: 271, distance: 99.2
click at [191, 271] on div "artikelnummer 123460560 afmeting 42 [GEOGRAPHIC_DATA] 119x88x54 mm gewicht 0,28…" at bounding box center [449, 265] width 739 height 37
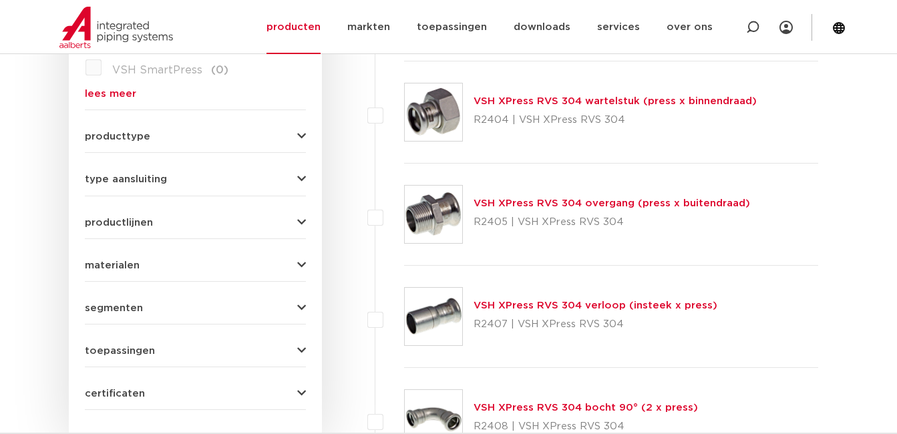
scroll to position [601, 0]
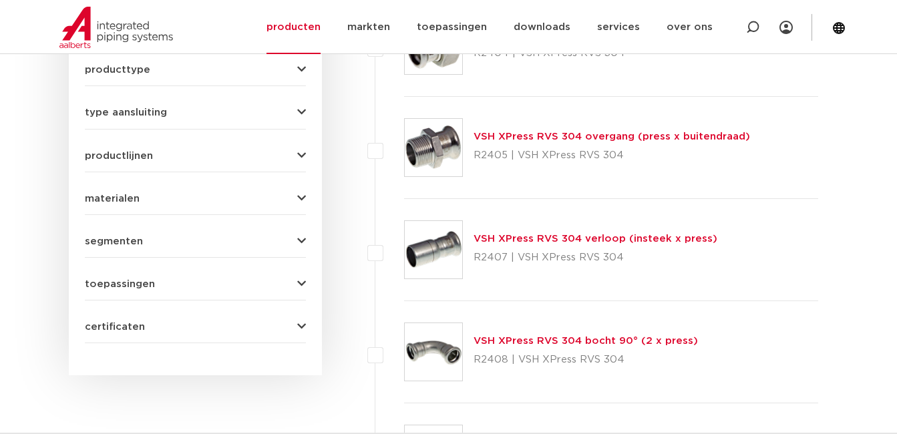
click at [423, 257] on img at bounding box center [433, 249] width 57 height 57
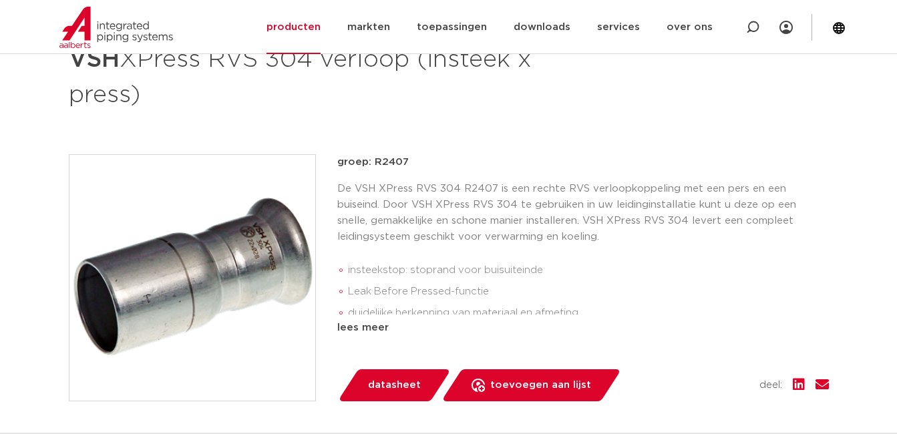
scroll to position [200, 0]
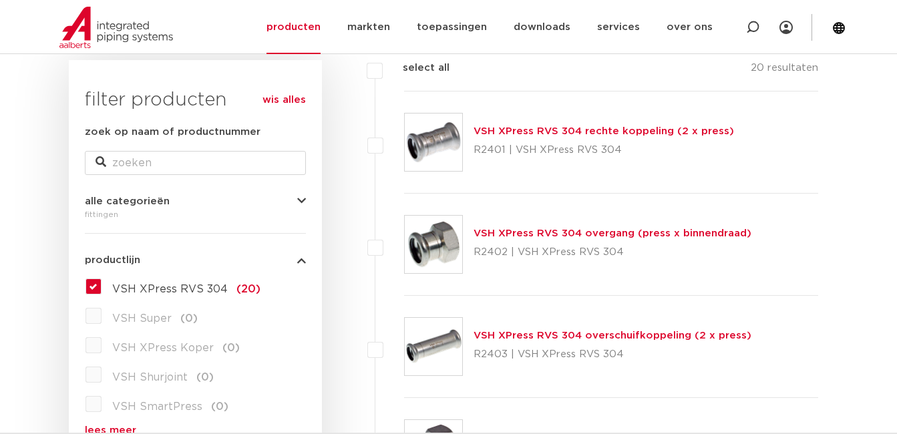
scroll to position [134, 0]
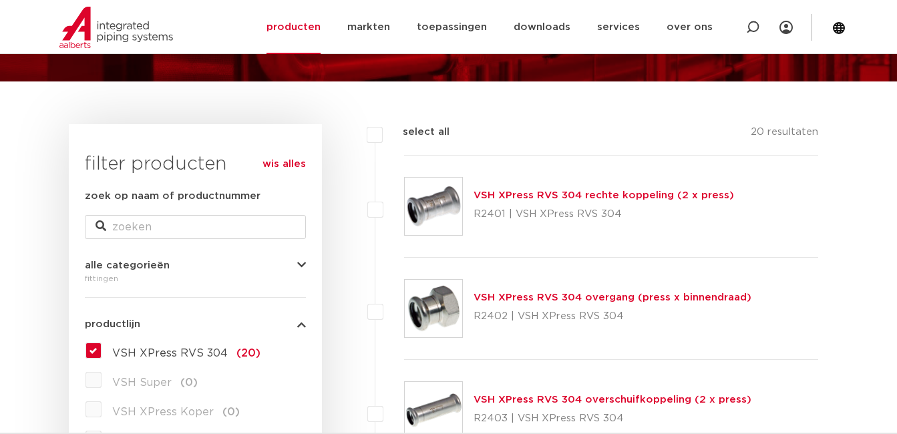
click at [444, 192] on img at bounding box center [433, 206] width 57 height 57
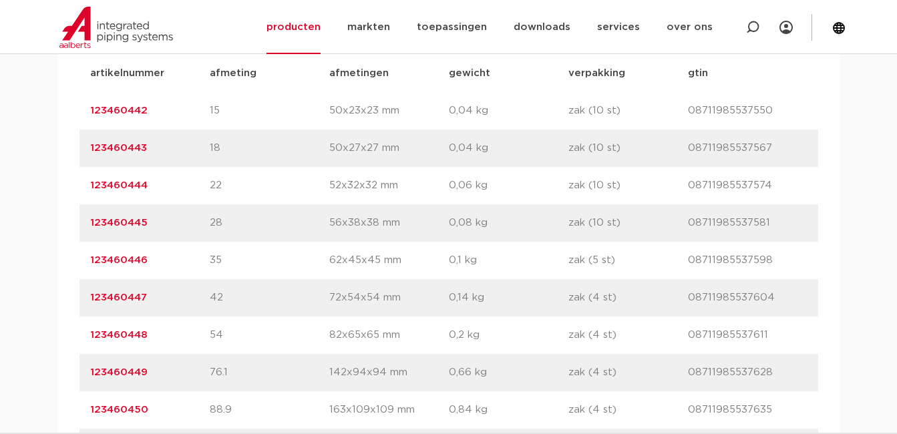
drag, startPoint x: 76, startPoint y: 262, endPoint x: 174, endPoint y: 274, distance: 98.3
click at [174, 274] on div "artikelnummer afmeting [GEOGRAPHIC_DATA] gewicht verpakking gtin artikelnummer …" at bounding box center [449, 260] width 782 height 433
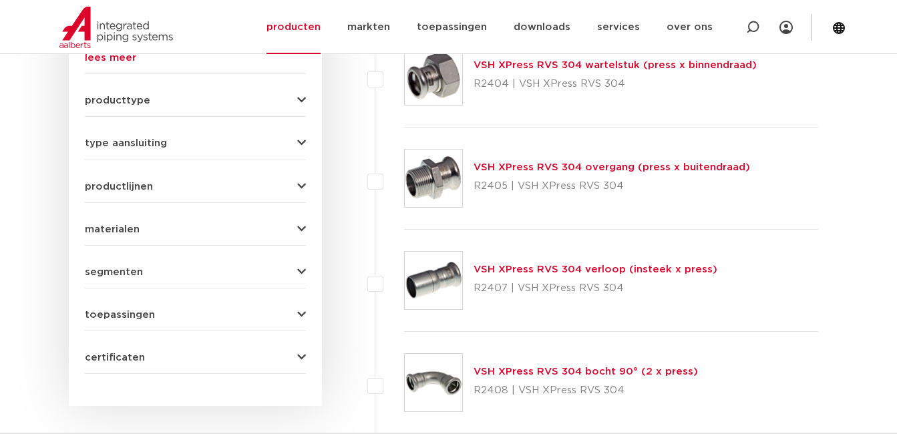
scroll to position [616, 0]
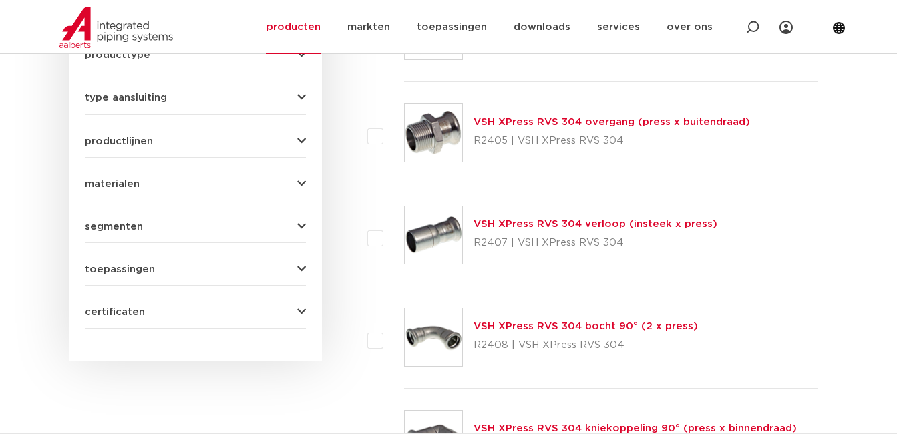
click at [428, 249] on img at bounding box center [433, 234] width 57 height 57
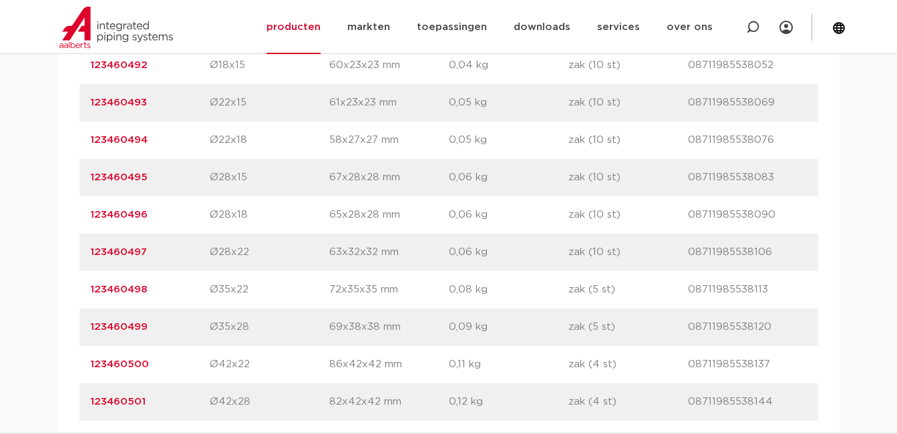
scroll to position [1002, 0]
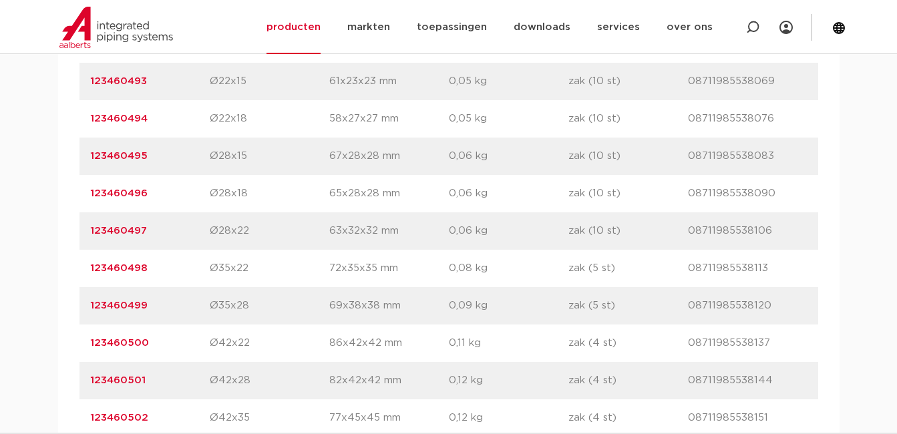
drag, startPoint x: 75, startPoint y: 303, endPoint x: 186, endPoint y: 313, distance: 112.1
click at [186, 313] on div "artikelnummer afmeting [GEOGRAPHIC_DATA] gewicht verpakking gtin artikelnummer …" at bounding box center [449, 380] width 782 height 807
